Goal: Task Accomplishment & Management: Manage account settings

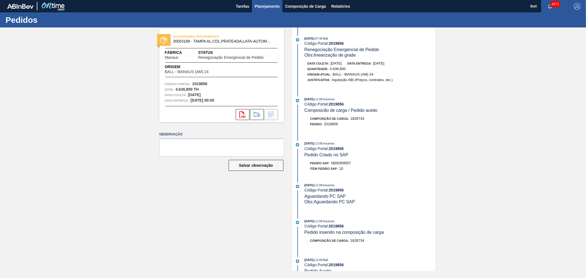
click at [263, 5] on span "Planejamento" at bounding box center [267, 6] width 25 height 7
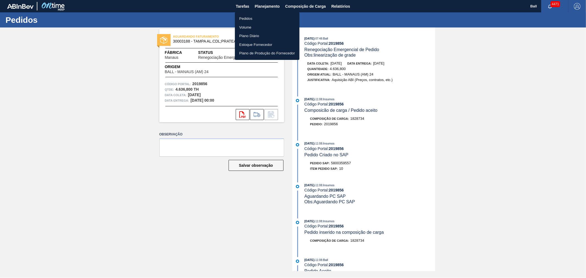
drag, startPoint x: 256, startPoint y: 18, endPoint x: 395, endPoint y: 31, distance: 138.7
click at [257, 18] on li "Pedidos" at bounding box center [267, 18] width 65 height 9
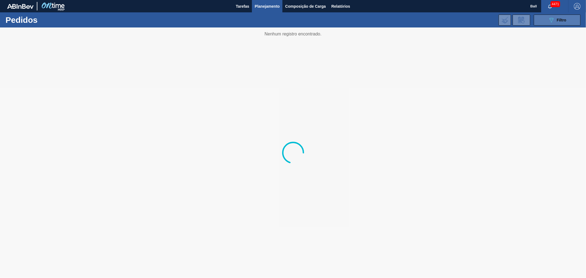
click at [556, 16] on button "089F7B8B-B2A5-4AFE-B5C0-19BA573D28AC Filtro" at bounding box center [557, 20] width 47 height 11
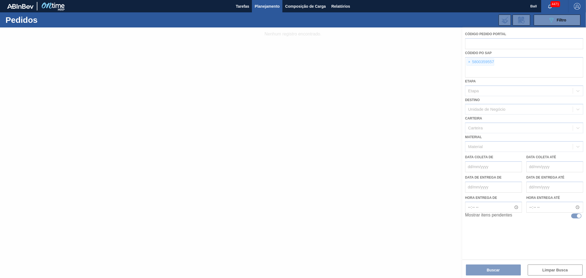
click at [468, 61] on div at bounding box center [293, 152] width 586 height 250
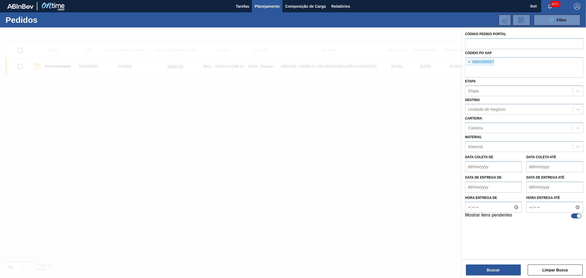
click at [468, 61] on span "×" at bounding box center [469, 62] width 5 height 7
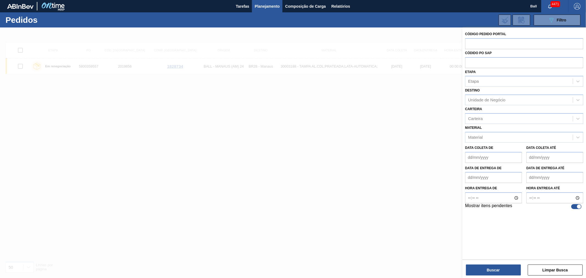
paste input "5800360358"
type input "5800360358"
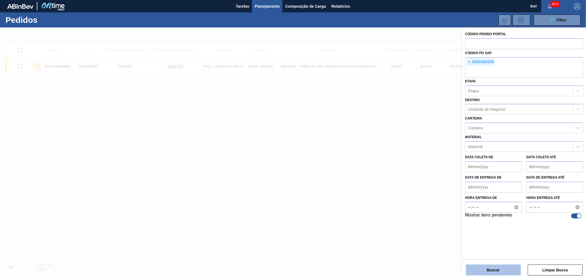
click at [484, 271] on button "Buscar" at bounding box center [493, 269] width 55 height 11
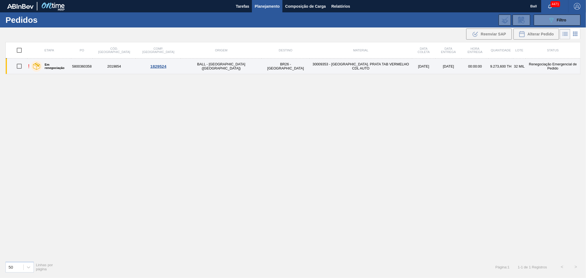
click at [309, 68] on td "30009353 - [GEOGRAPHIC_DATA]. PRATA TAB VERMELHO CDL AUTO" at bounding box center [360, 66] width 102 height 16
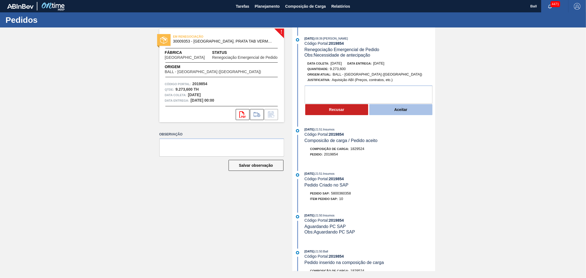
click at [386, 113] on button "Aceitar" at bounding box center [400, 109] width 63 height 11
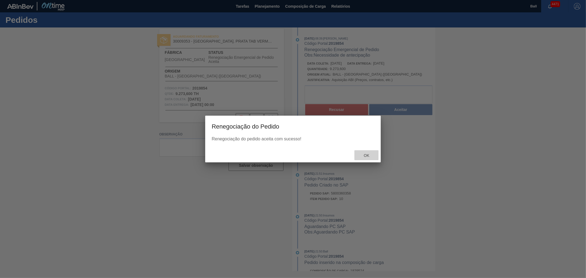
click at [366, 155] on span "Ok" at bounding box center [366, 155] width 14 height 4
